Goal: Transaction & Acquisition: Obtain resource

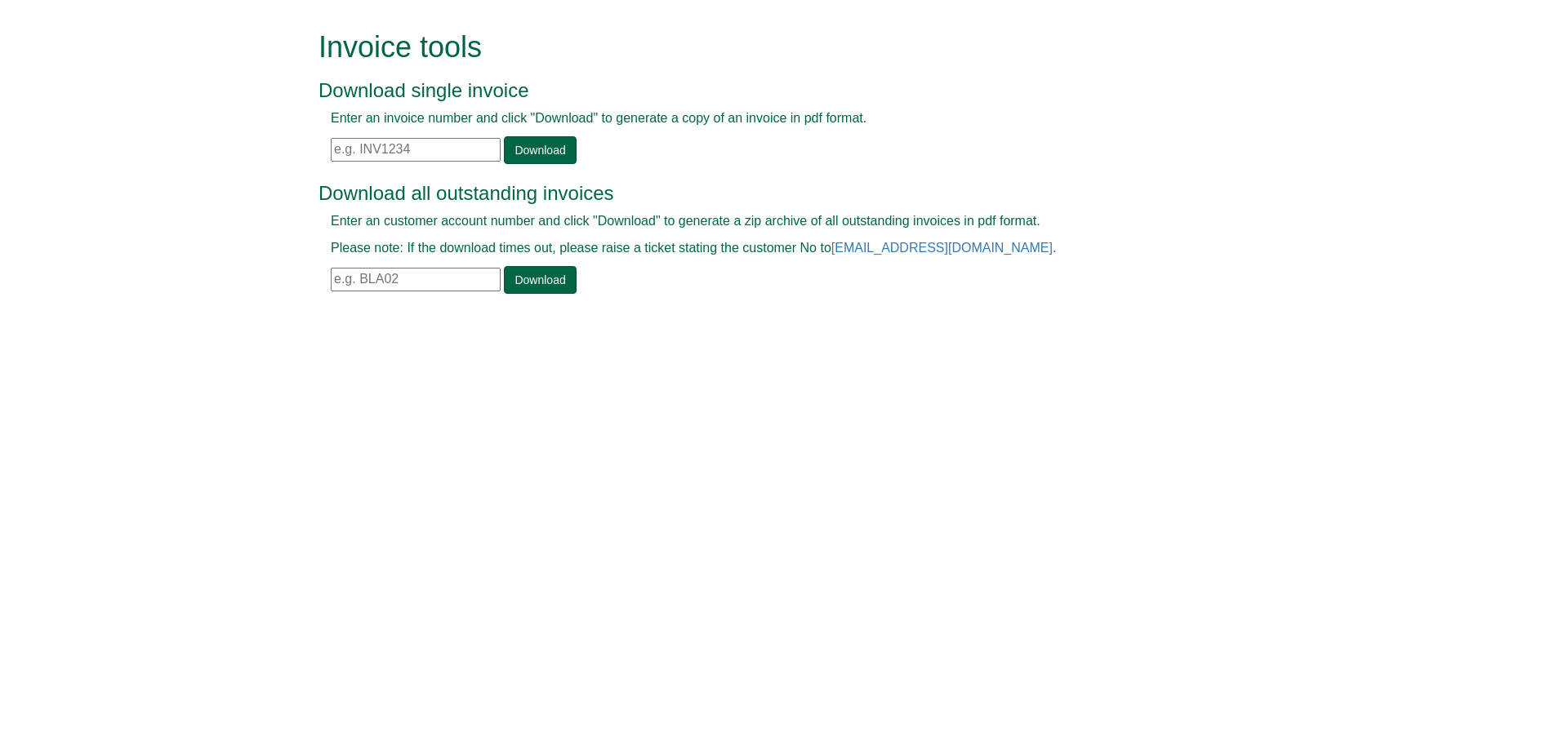
drag, startPoint x: 445, startPoint y: 147, endPoint x: 481, endPoint y: 148, distance: 36.0
click at [448, 148] on input "text" at bounding box center [416, 150] width 170 height 24
paste input "INV1395843"
click at [539, 152] on link "Download" at bounding box center [540, 150] width 72 height 28
drag, startPoint x: 420, startPoint y: 161, endPoint x: 254, endPoint y: 164, distance: 166.0
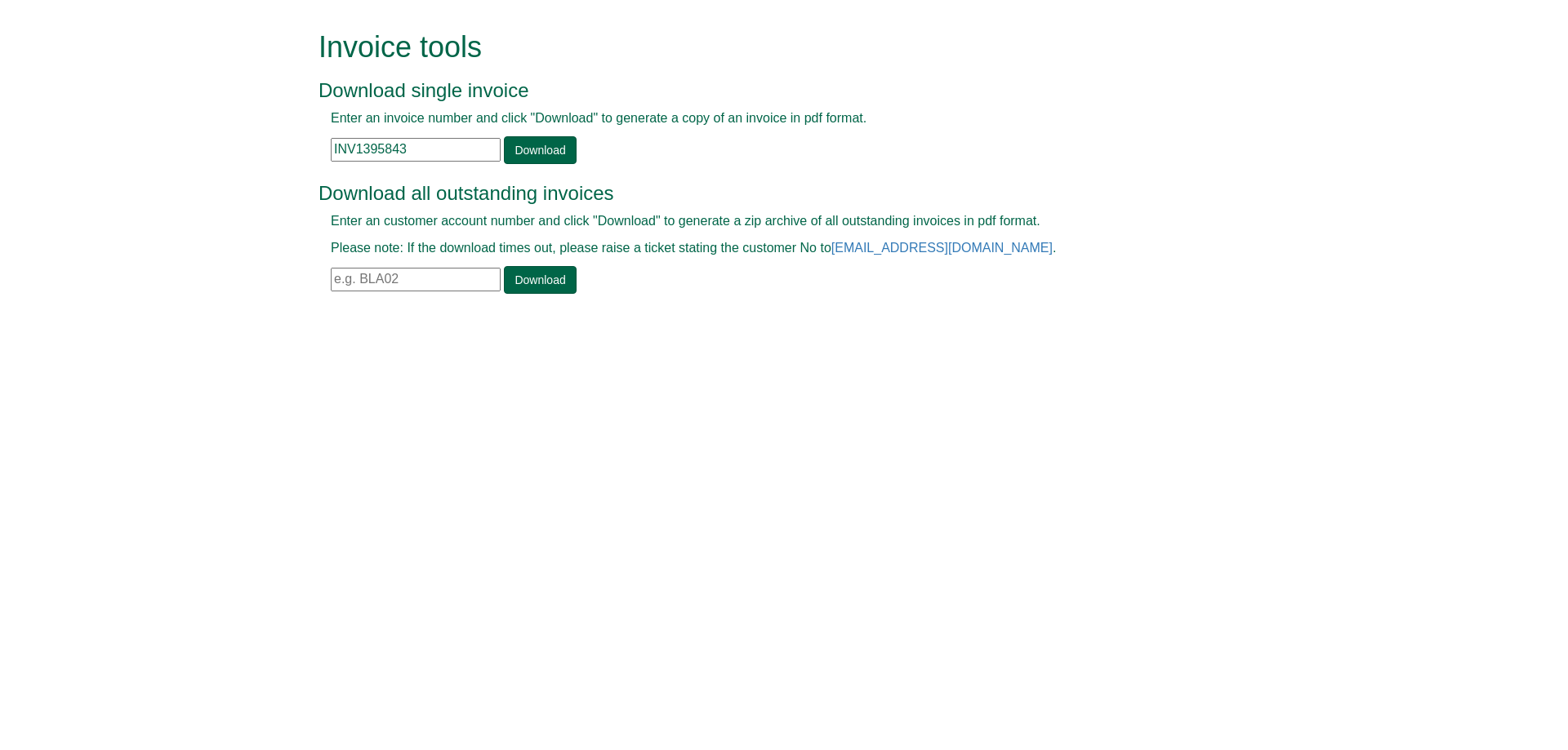
click at [254, 163] on form "Invoice tools Download single invoice Enter an invoice number and click "Downlo…" at bounding box center [784, 164] width 1568 height 328
paste input "4"
click at [522, 145] on link "Download" at bounding box center [540, 150] width 72 height 28
drag, startPoint x: 251, startPoint y: 136, endPoint x: 59, endPoint y: 109, distance: 193.9
click at [59, 109] on form "Invoice tools Download single invoice Enter an invoice number and click "Downlo…" at bounding box center [784, 164] width 1568 height 328
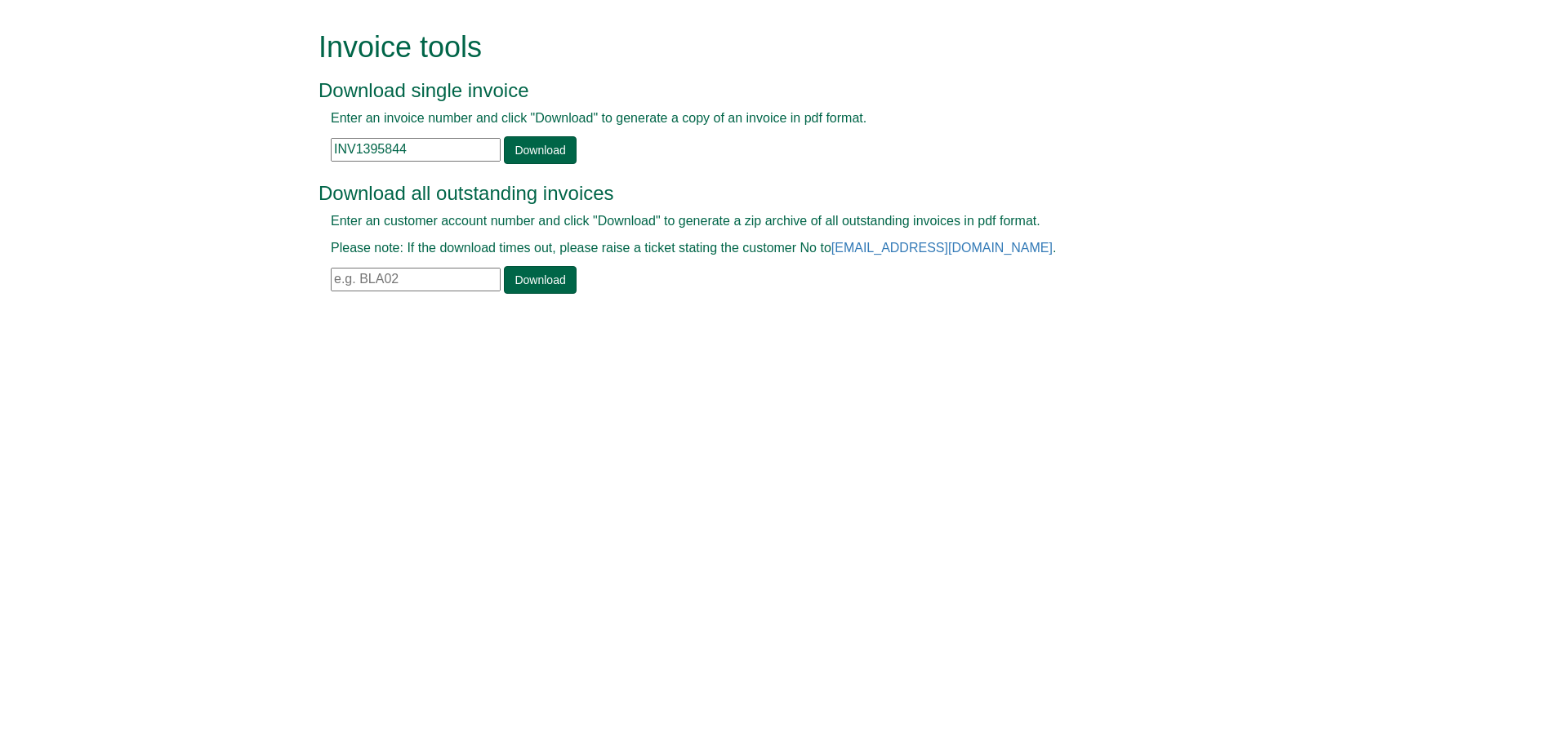
paste input "37"
click at [542, 144] on link "Download" at bounding box center [540, 150] width 72 height 28
click at [376, 152] on input "INV1395837" at bounding box center [416, 150] width 170 height 24
paste input "8"
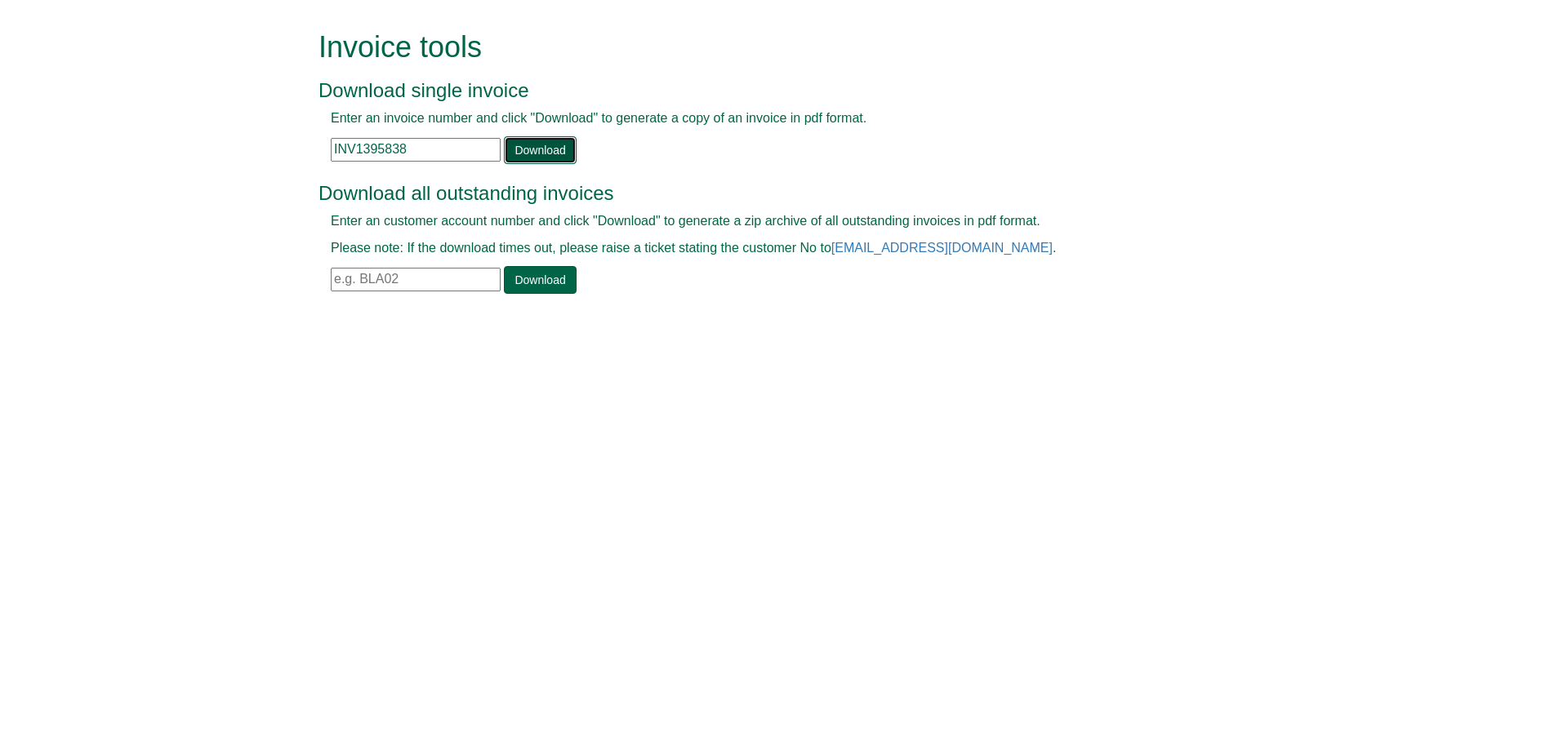
click at [520, 159] on link "Download" at bounding box center [540, 150] width 72 height 28
drag, startPoint x: 294, startPoint y: 150, endPoint x: 217, endPoint y: 159, distance: 77.5
click at [208, 158] on form "Invoice tools Download single invoice Enter an invoice number and click "Downlo…" at bounding box center [784, 164] width 1568 height 328
paste input "9"
click at [540, 155] on link "Download" at bounding box center [540, 150] width 72 height 28
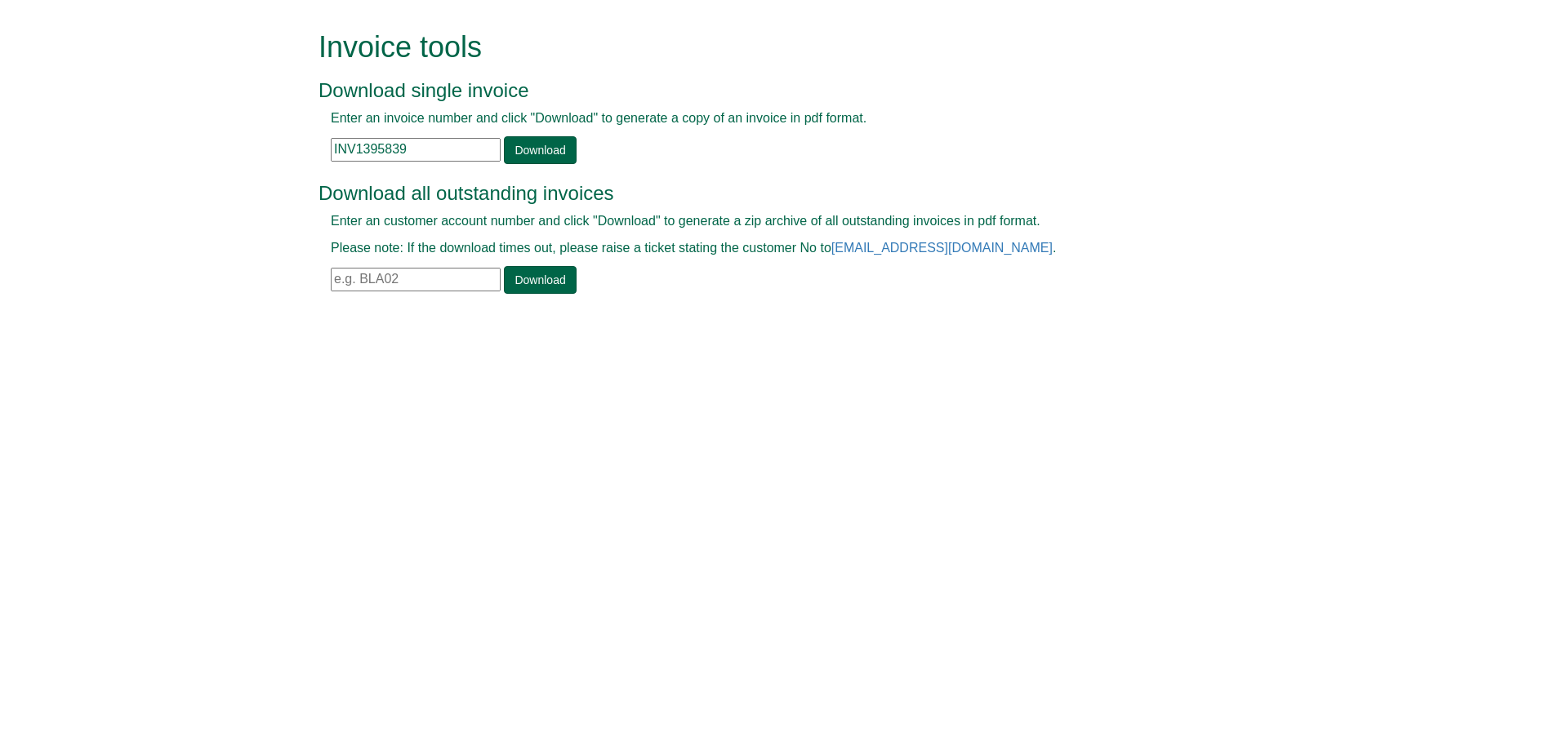
drag, startPoint x: 124, startPoint y: 150, endPoint x: 133, endPoint y: 154, distance: 9.8
click at [133, 154] on form "Invoice tools Download single invoice Enter an invoice number and click "Downlo…" at bounding box center [784, 164] width 1568 height 328
paste input "40"
click at [520, 152] on link "Download" at bounding box center [540, 150] width 72 height 28
drag, startPoint x: 389, startPoint y: 158, endPoint x: 134, endPoint y: 169, distance: 255.2
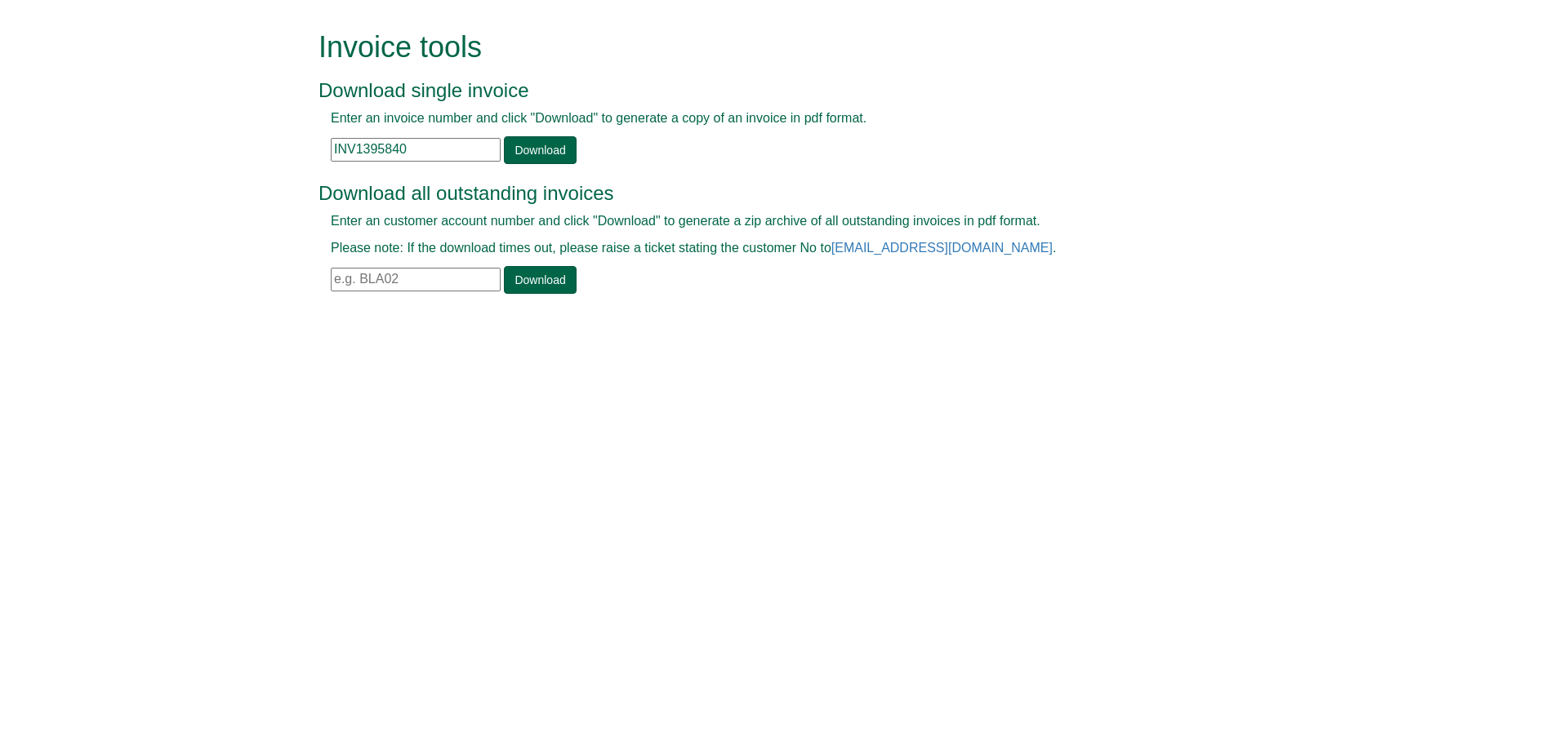
click at [134, 168] on form "Invoice tools Download single invoice Enter an invoice number and click "Downlo…" at bounding box center [784, 164] width 1568 height 328
paste input "1"
click at [543, 149] on link "Download" at bounding box center [540, 150] width 72 height 28
drag, startPoint x: 387, startPoint y: 157, endPoint x: 125, endPoint y: 178, distance: 262.8
click at [115, 171] on form "Invoice tools Download single invoice Enter an invoice number and click "Downlo…" at bounding box center [784, 164] width 1568 height 328
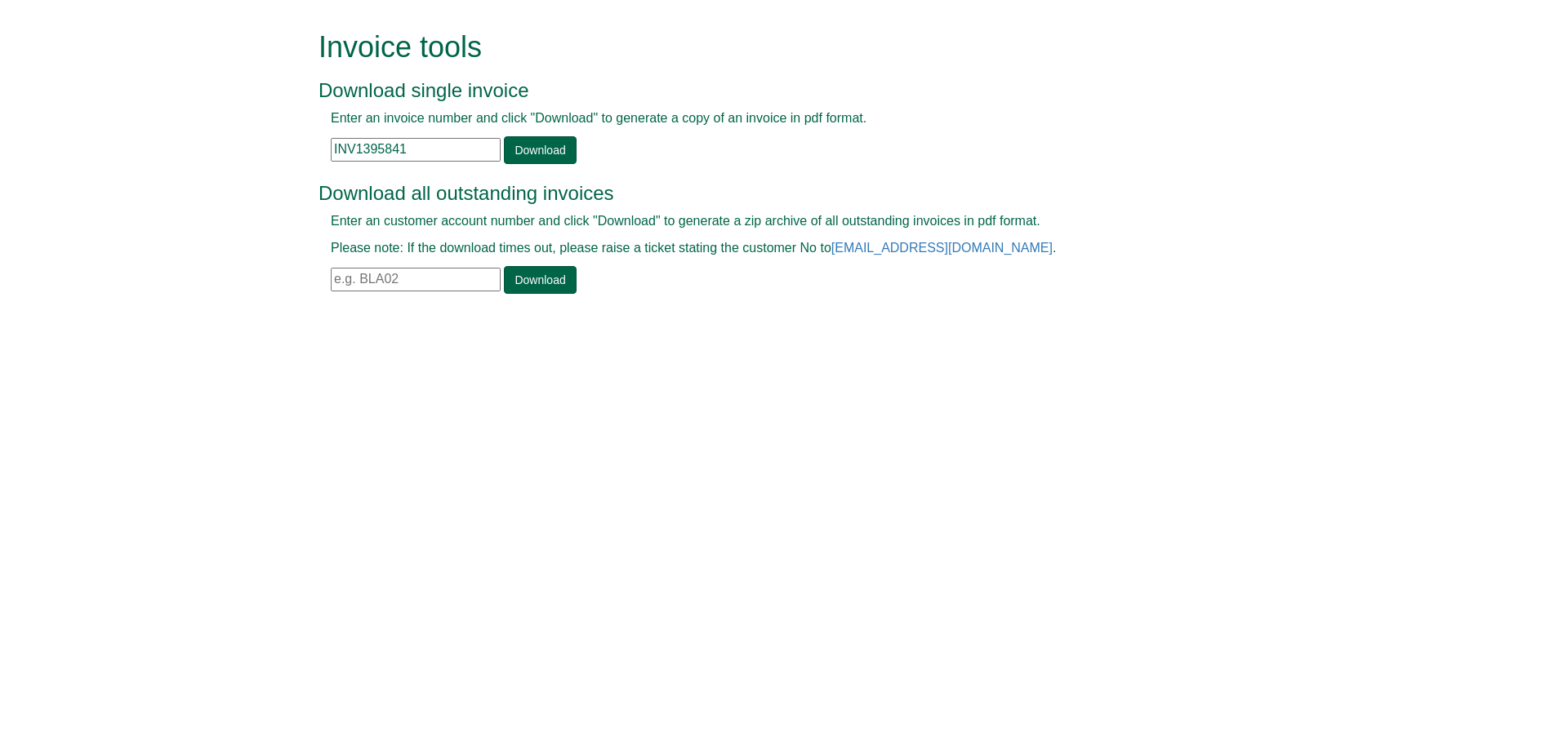
paste input "2"
click at [550, 142] on link "Download" at bounding box center [540, 150] width 72 height 28
click at [366, 154] on input "INV1395842" at bounding box center [416, 150] width 170 height 24
paste input "429"
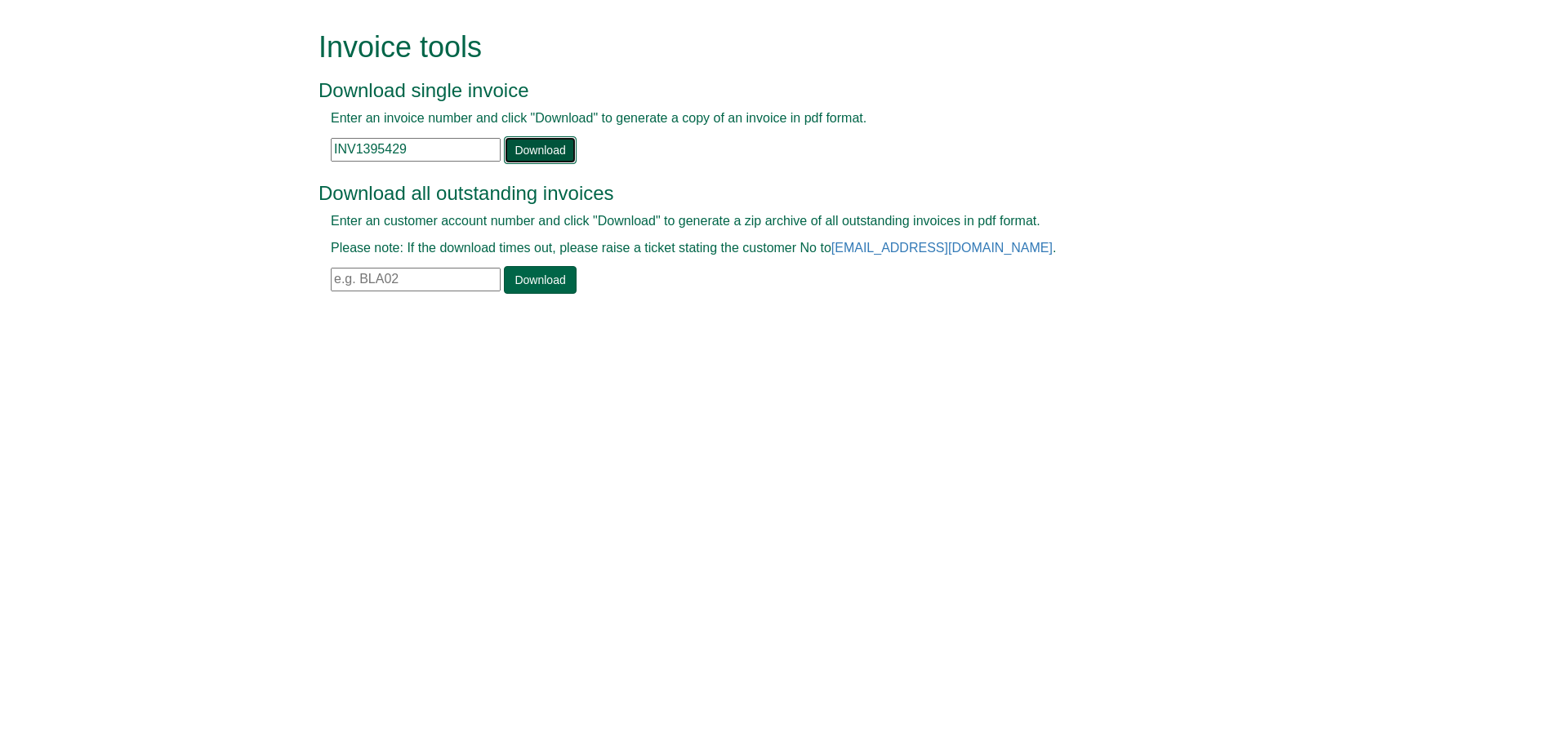
click at [556, 153] on link "Download" at bounding box center [540, 150] width 72 height 28
drag, startPoint x: 405, startPoint y: 141, endPoint x: 282, endPoint y: 160, distance: 124.5
click at [279, 159] on form "Invoice tools Download single invoice Enter an invoice number and click "Downlo…" at bounding box center [784, 164] width 1568 height 328
paste input "30"
click at [513, 147] on link "Download" at bounding box center [540, 150] width 72 height 28
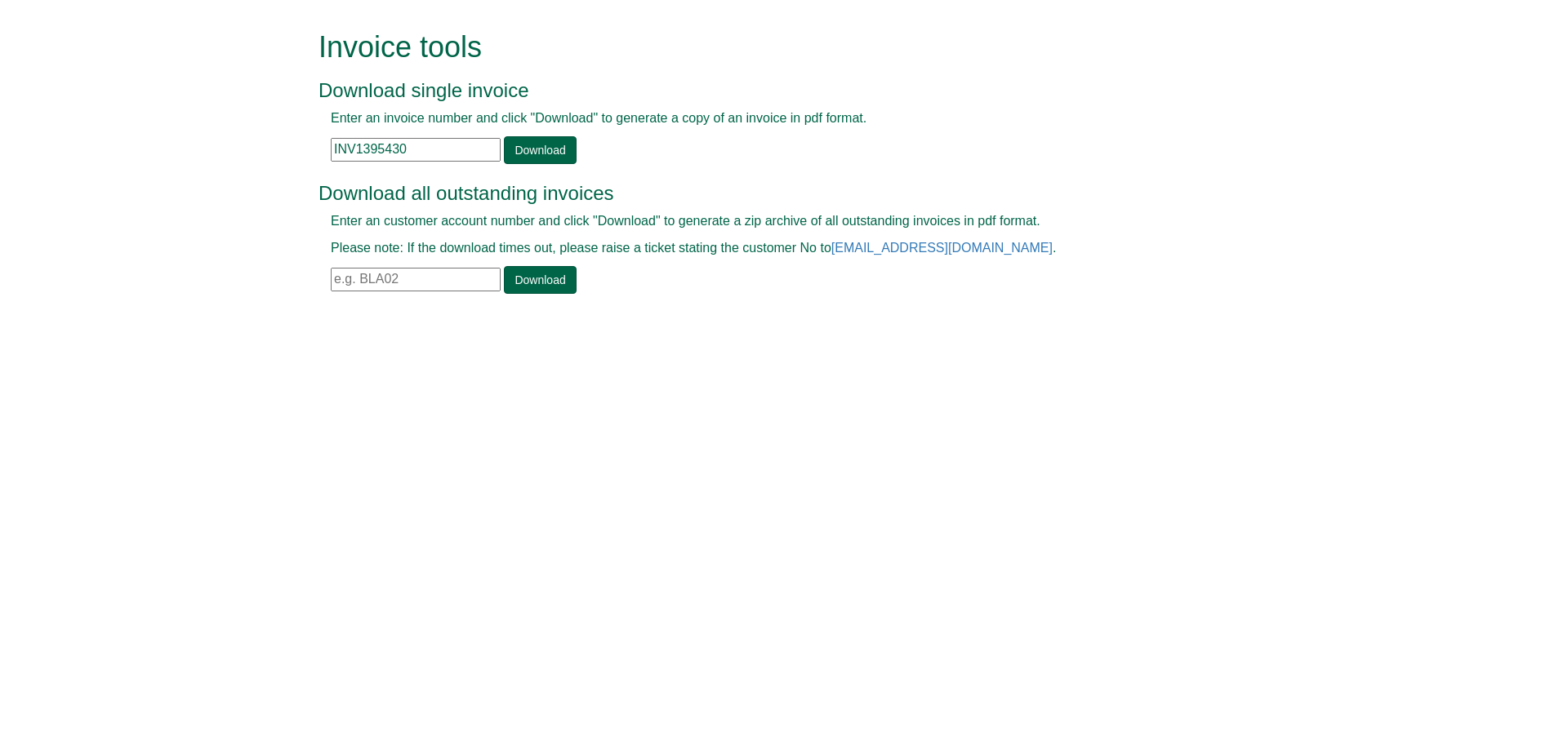
click at [316, 152] on div "Invoice tools Download single invoice Enter an invoice number and click "Downlo…" at bounding box center [784, 164] width 956 height 328
paste input "1"
click at [565, 146] on link "Download" at bounding box center [540, 150] width 72 height 28
drag, startPoint x: 310, startPoint y: 155, endPoint x: 198, endPoint y: 159, distance: 112.1
click at [176, 158] on form "Invoice tools Download single invoice Enter an invoice number and click "Downlo…" at bounding box center [784, 164] width 1568 height 328
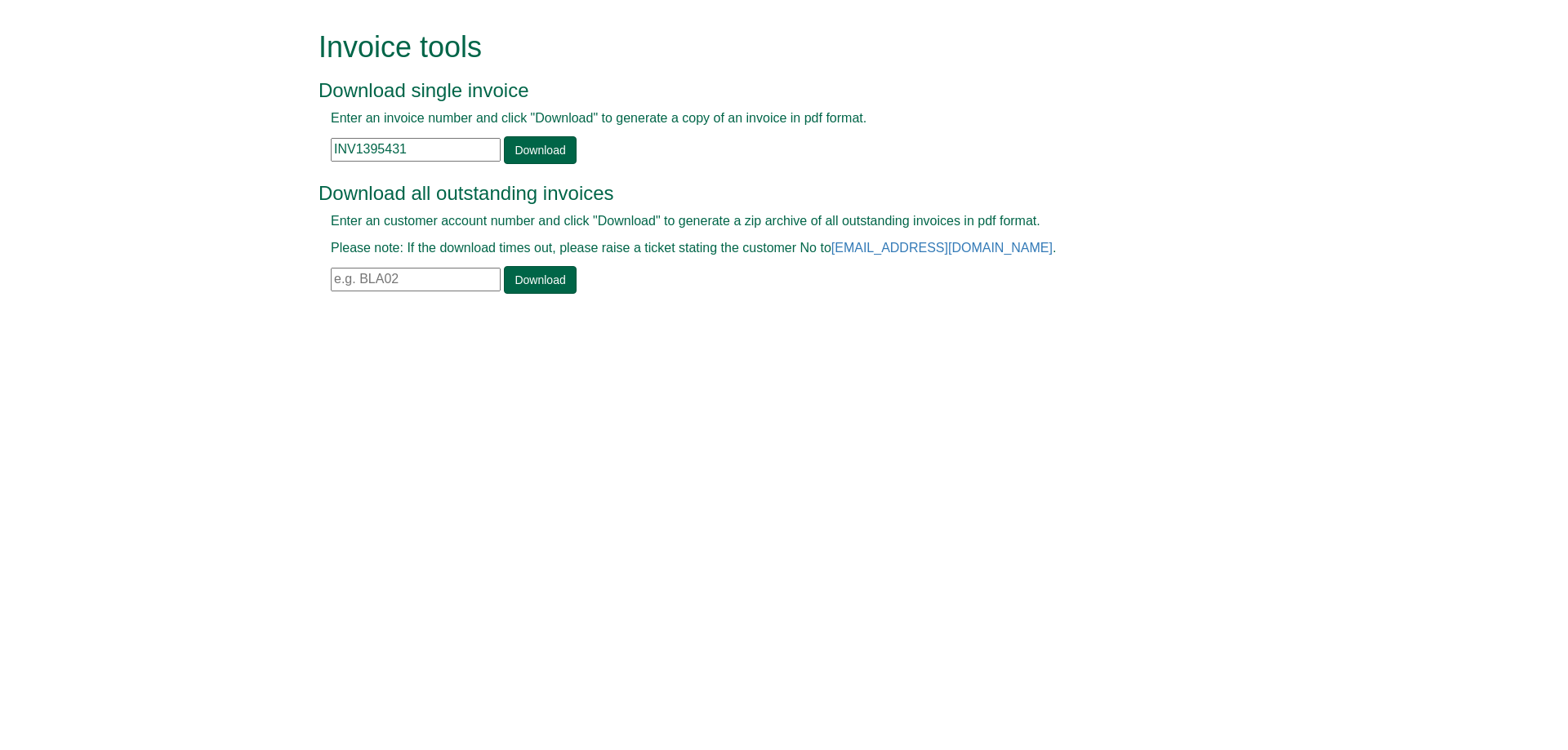
paste input "2"
click at [509, 145] on link "Download" at bounding box center [540, 150] width 72 height 28
drag, startPoint x: 445, startPoint y: 152, endPoint x: 264, endPoint y: 157, distance: 181.1
click at [195, 158] on form "Invoice tools Download single invoice Enter an invoice number and click "Downlo…" at bounding box center [784, 164] width 1568 height 328
paste input "3"
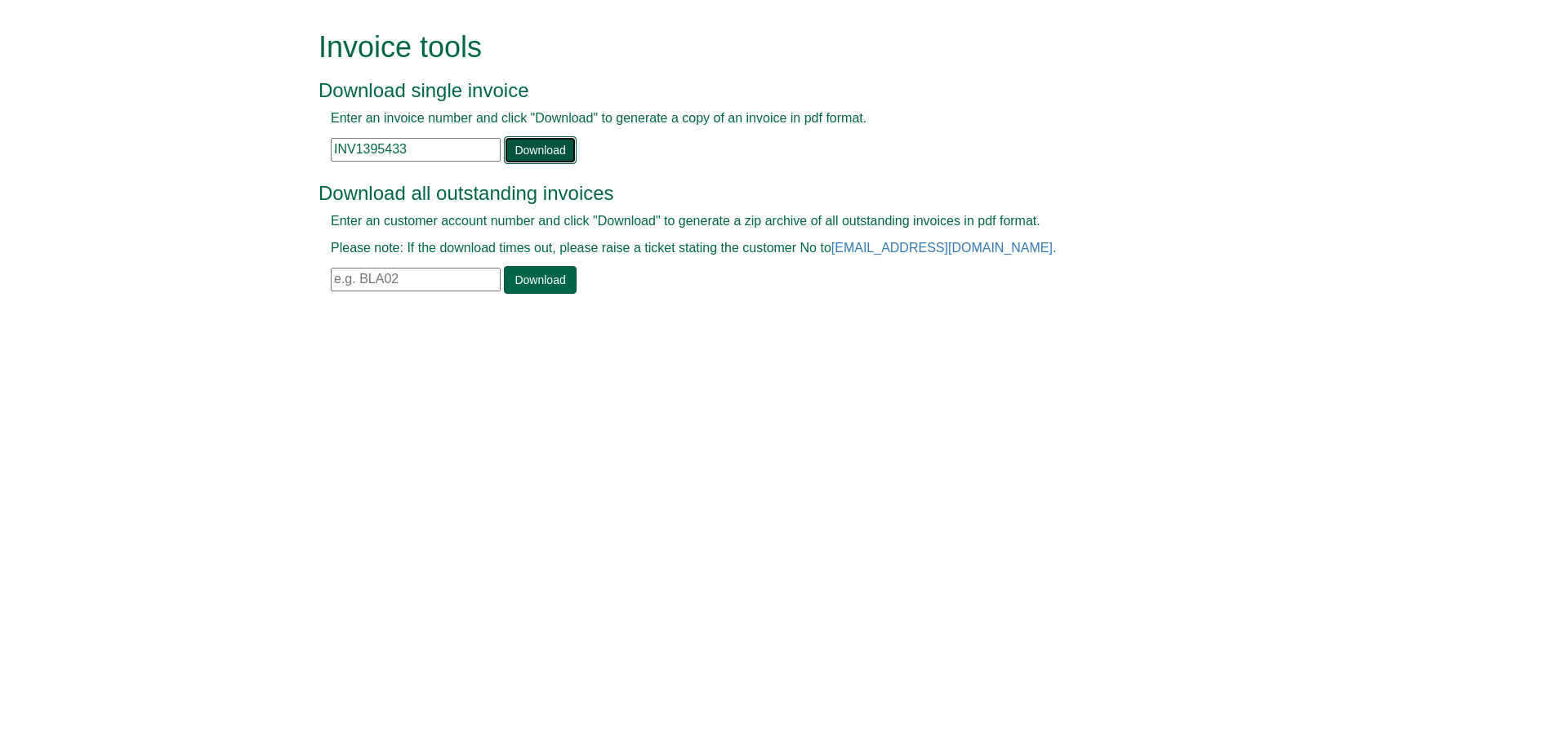
click at [532, 151] on link "Download" at bounding box center [540, 150] width 72 height 28
drag, startPoint x: 401, startPoint y: 150, endPoint x: 214, endPoint y: 157, distance: 187.1
click at [214, 156] on form "Invoice tools Download single invoice Enter an invoice number and click "Downlo…" at bounding box center [784, 164] width 1568 height 328
drag, startPoint x: 406, startPoint y: 151, endPoint x: 204, endPoint y: 147, distance: 202.0
click at [204, 147] on form "Invoice tools Download single invoice Enter an invoice number and click "Downlo…" at bounding box center [784, 164] width 1568 height 328
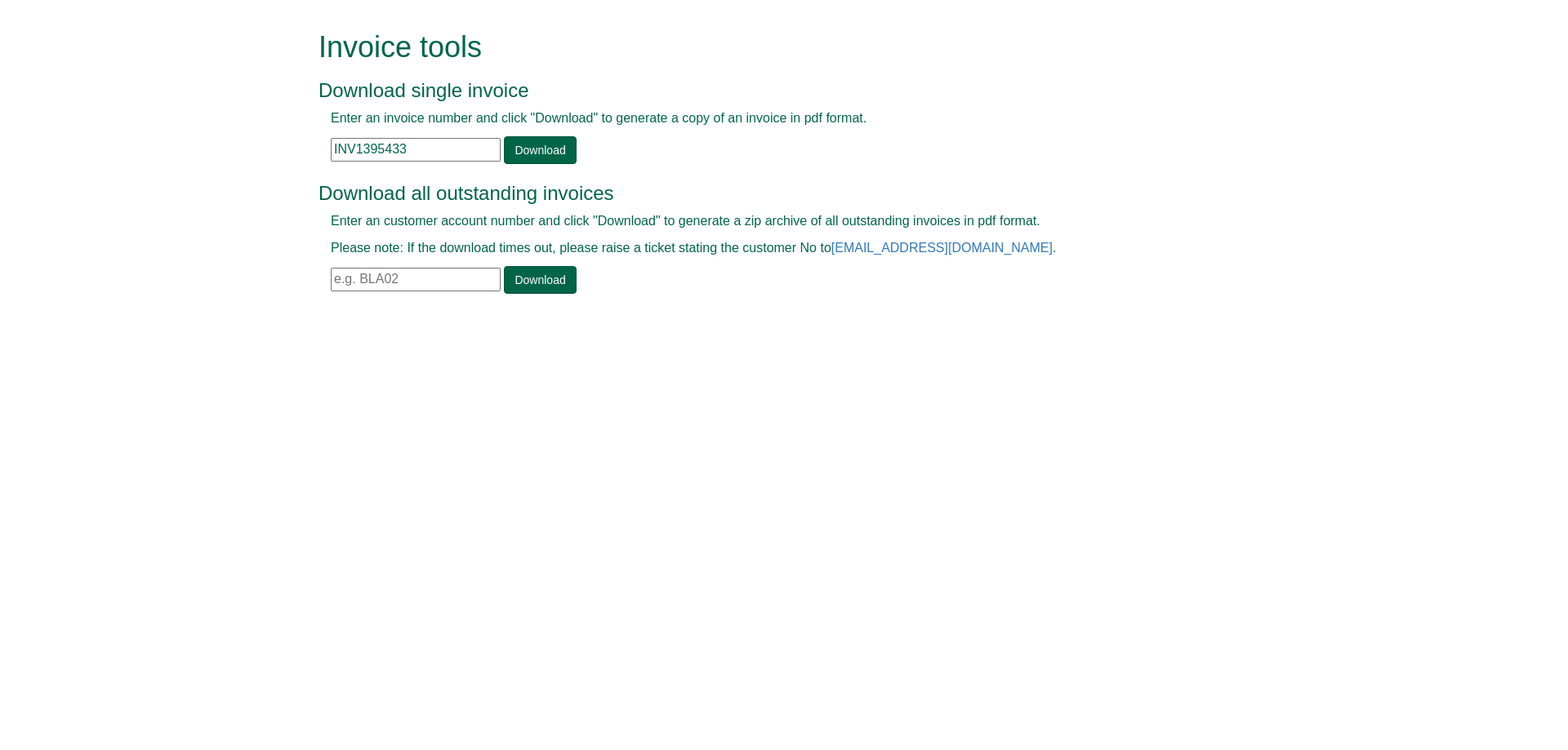
paste input "17"
click at [524, 150] on link "Download" at bounding box center [540, 150] width 72 height 28
drag, startPoint x: 471, startPoint y: 141, endPoint x: 219, endPoint y: 160, distance: 252.7
click at [219, 160] on form "Invoice tools Download single invoice Enter an invoice number and click "Downlo…" at bounding box center [784, 164] width 1568 height 328
paste input "6569"
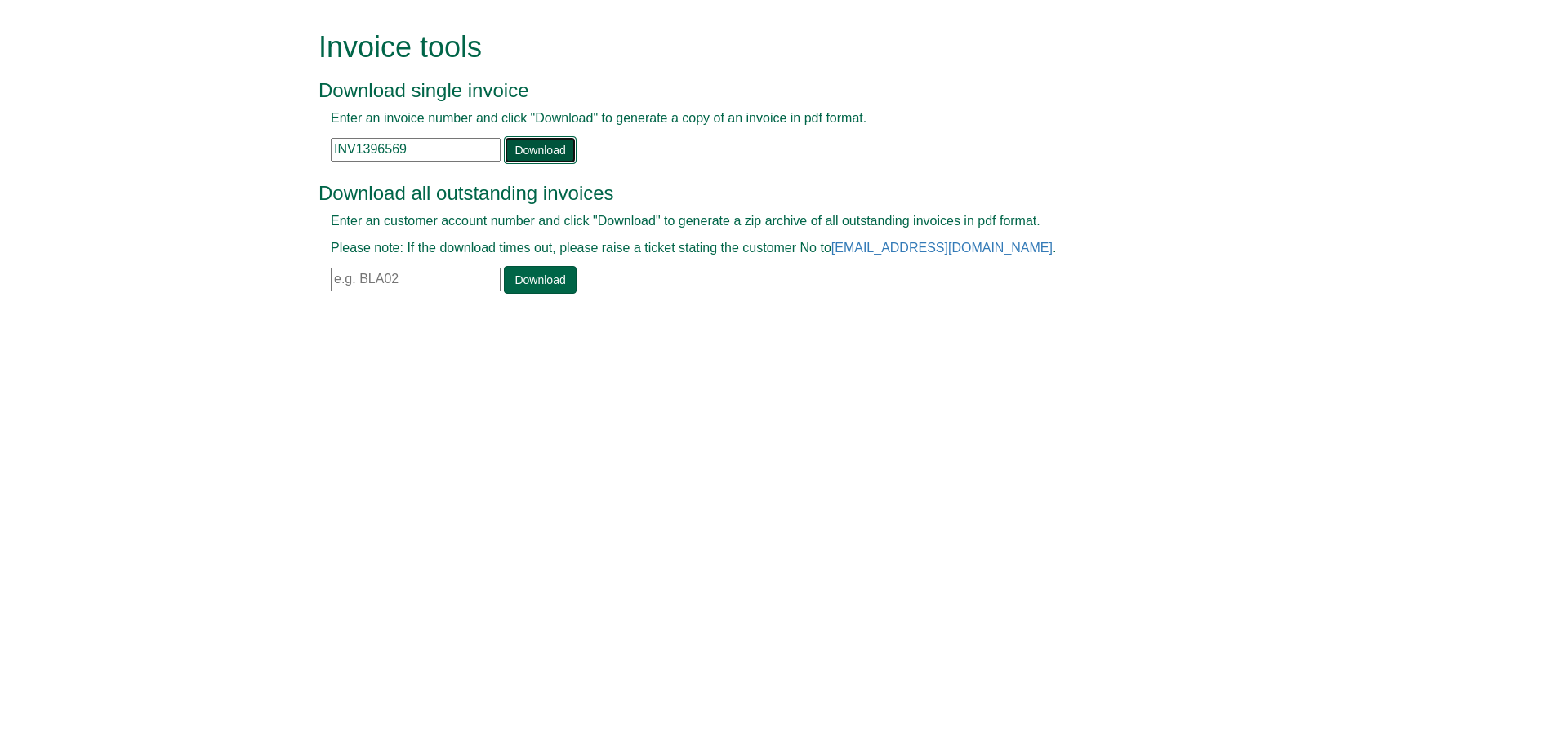
click at [538, 159] on link "Download" at bounding box center [540, 150] width 72 height 28
drag, startPoint x: 473, startPoint y: 154, endPoint x: 209, endPoint y: 150, distance: 264.0
click at [209, 150] on form "Invoice tools Download single invoice Enter an invoice number and click "Downlo…" at bounding box center [784, 164] width 1568 height 328
paste input "218"
click at [547, 152] on link "Download" at bounding box center [540, 150] width 72 height 28
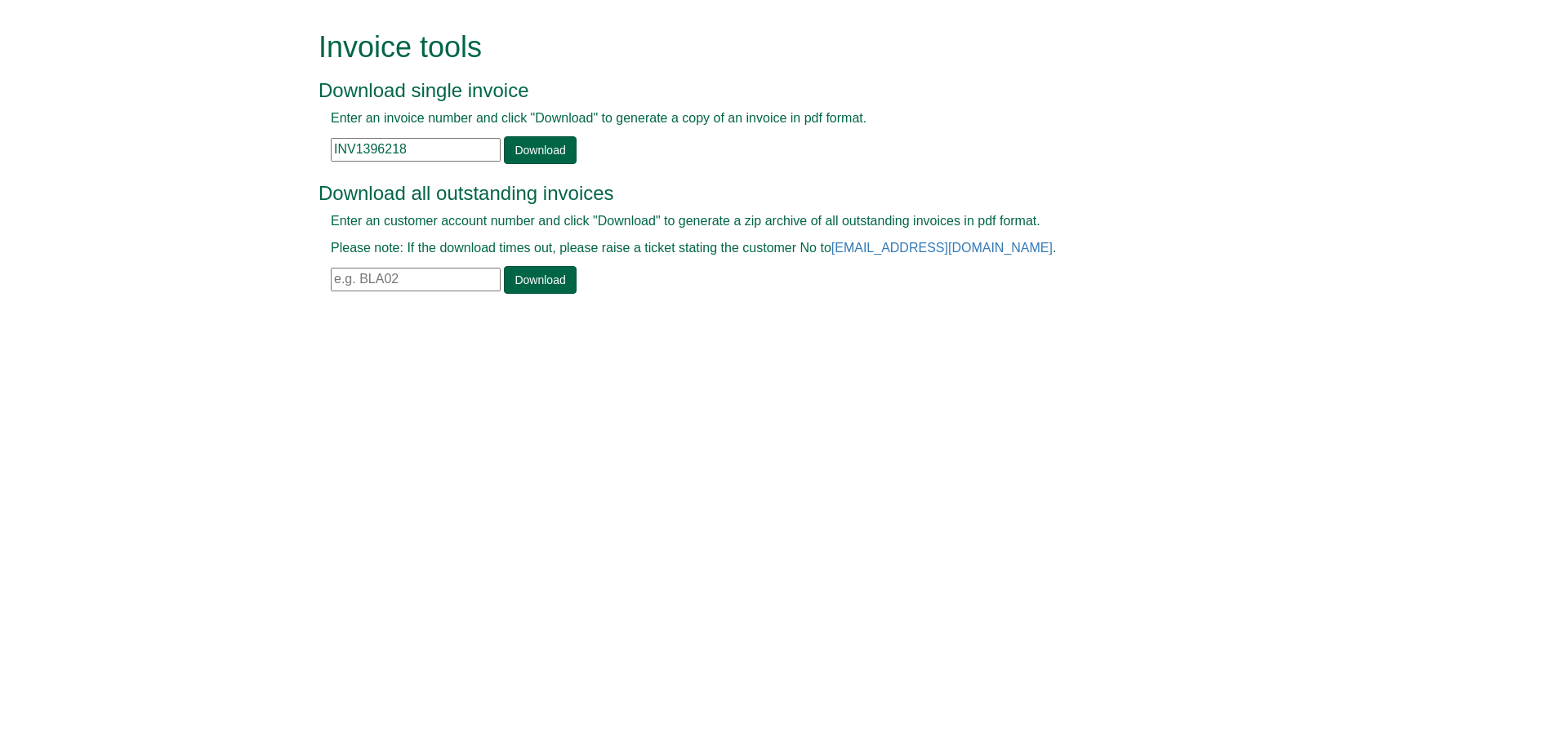
drag, startPoint x: 418, startPoint y: 150, endPoint x: 266, endPoint y: 137, distance: 152.6
click at [0, 126] on form "Invoice tools Download single invoice Enter an invoice number and click "Downlo…" at bounding box center [784, 164] width 1568 height 328
paste input "27"
click at [556, 147] on link "Download" at bounding box center [540, 150] width 72 height 28
drag, startPoint x: 432, startPoint y: 150, endPoint x: 231, endPoint y: 157, distance: 201.1
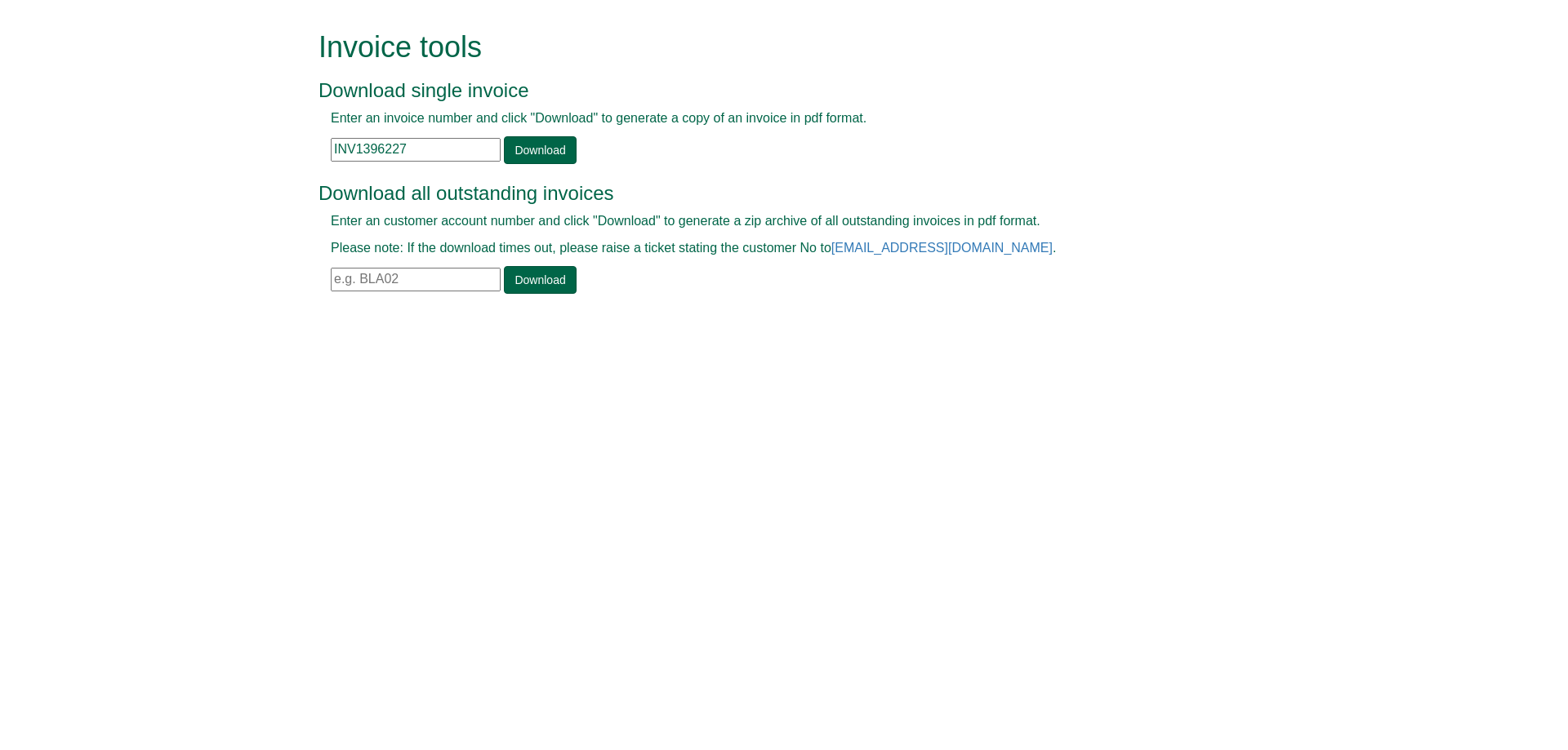
click at [206, 159] on form "Invoice tools Download single invoice Enter an invoice number and click "Downlo…" at bounding box center [784, 164] width 1568 height 328
paste input "5"
click at [553, 135] on div "Enter an invoice number and click "Download" to generate a copy of an invoice i…" at bounding box center [765, 137] width 894 height 55
click at [543, 153] on link "Download" at bounding box center [540, 150] width 72 height 28
drag, startPoint x: 427, startPoint y: 147, endPoint x: 242, endPoint y: 158, distance: 185.3
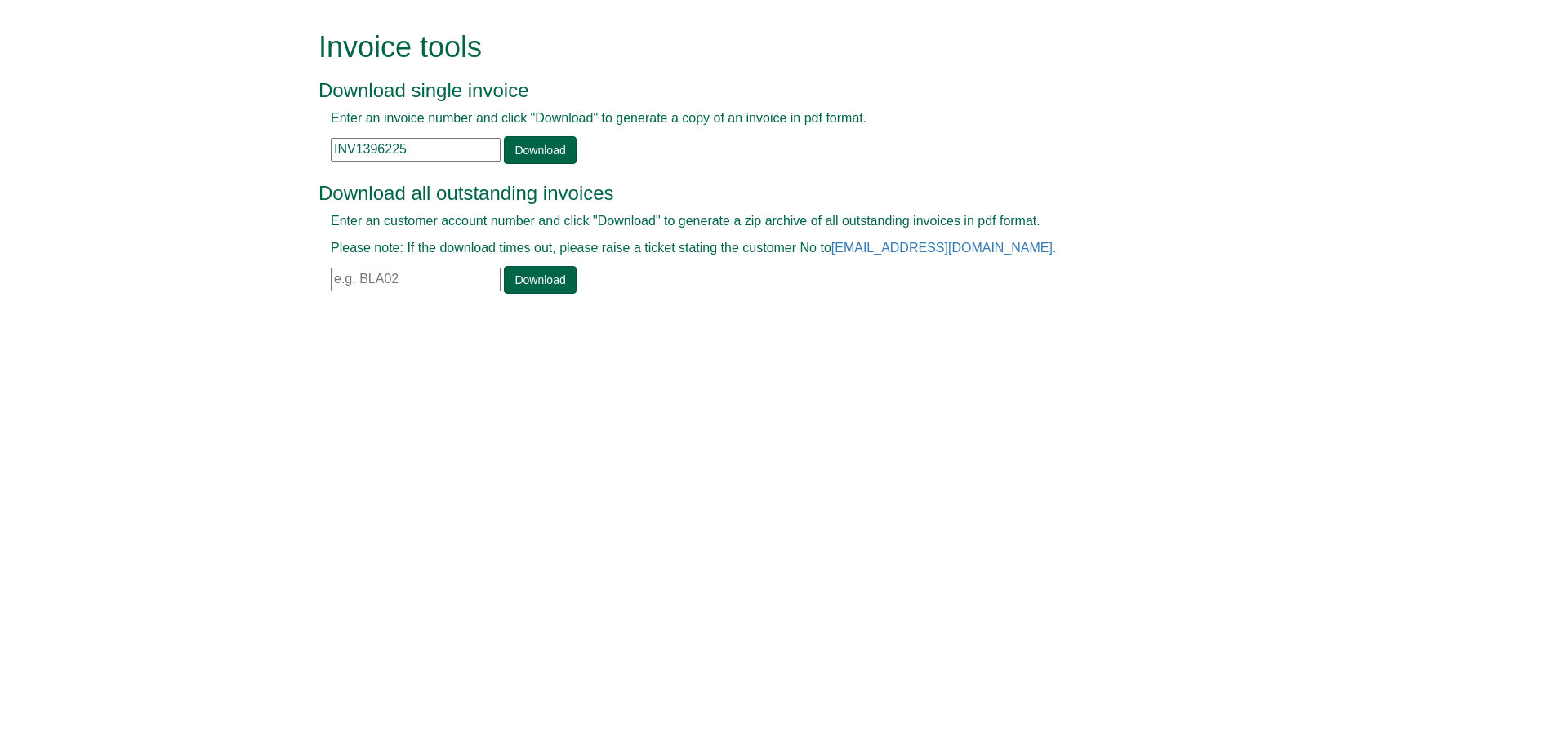
click at [241, 157] on form "Invoice tools Download single invoice Enter an invoice number and click "Downlo…" at bounding box center [784, 164] width 1568 height 328
paste input "38246"
click at [525, 153] on link "Download" at bounding box center [540, 150] width 72 height 28
click at [370, 138] on input "INV1338246" at bounding box center [416, 150] width 170 height 24
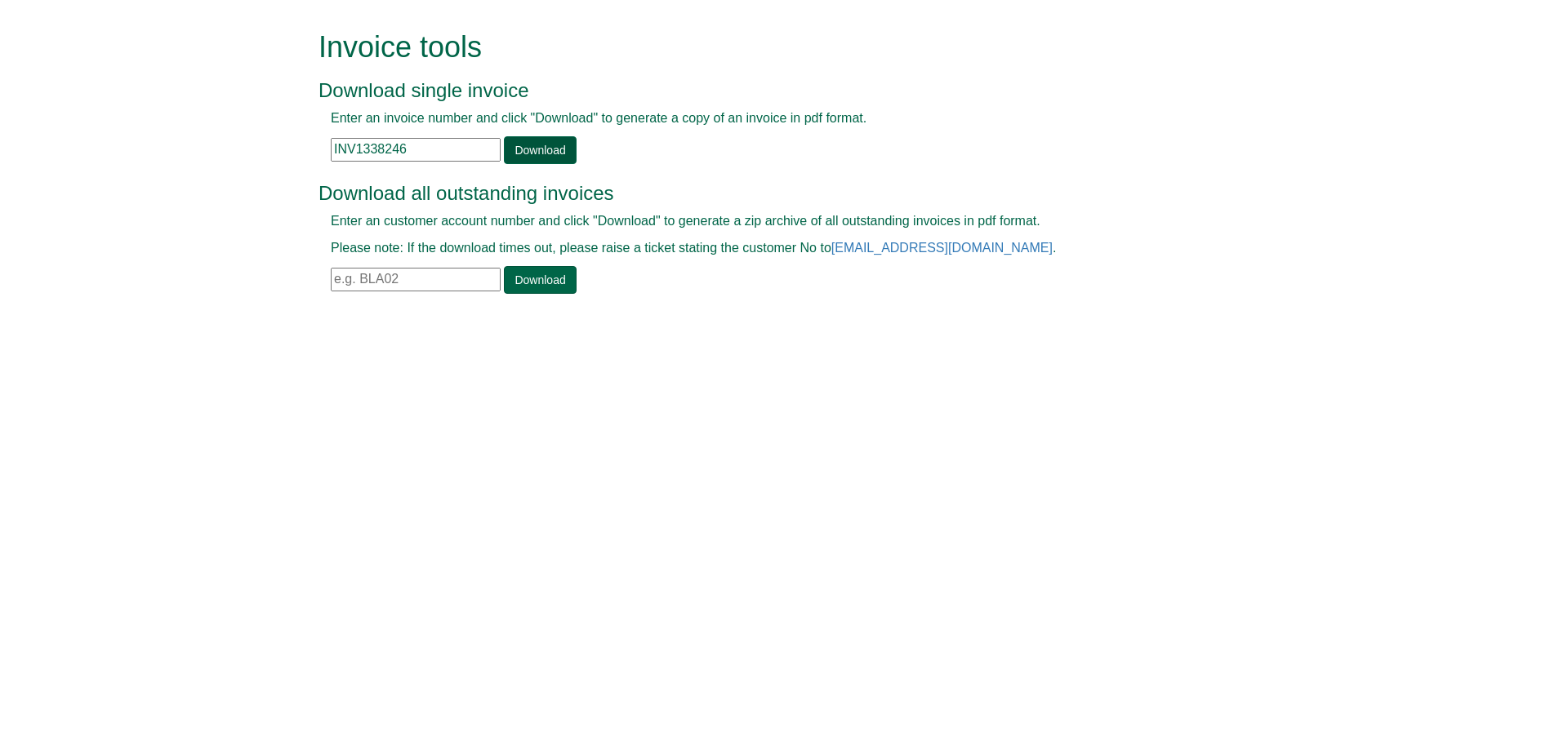
paste input "98875"
type input "INV1398875"
click at [516, 150] on link "Download" at bounding box center [540, 150] width 72 height 28
